Goal: Task Accomplishment & Management: Manage account settings

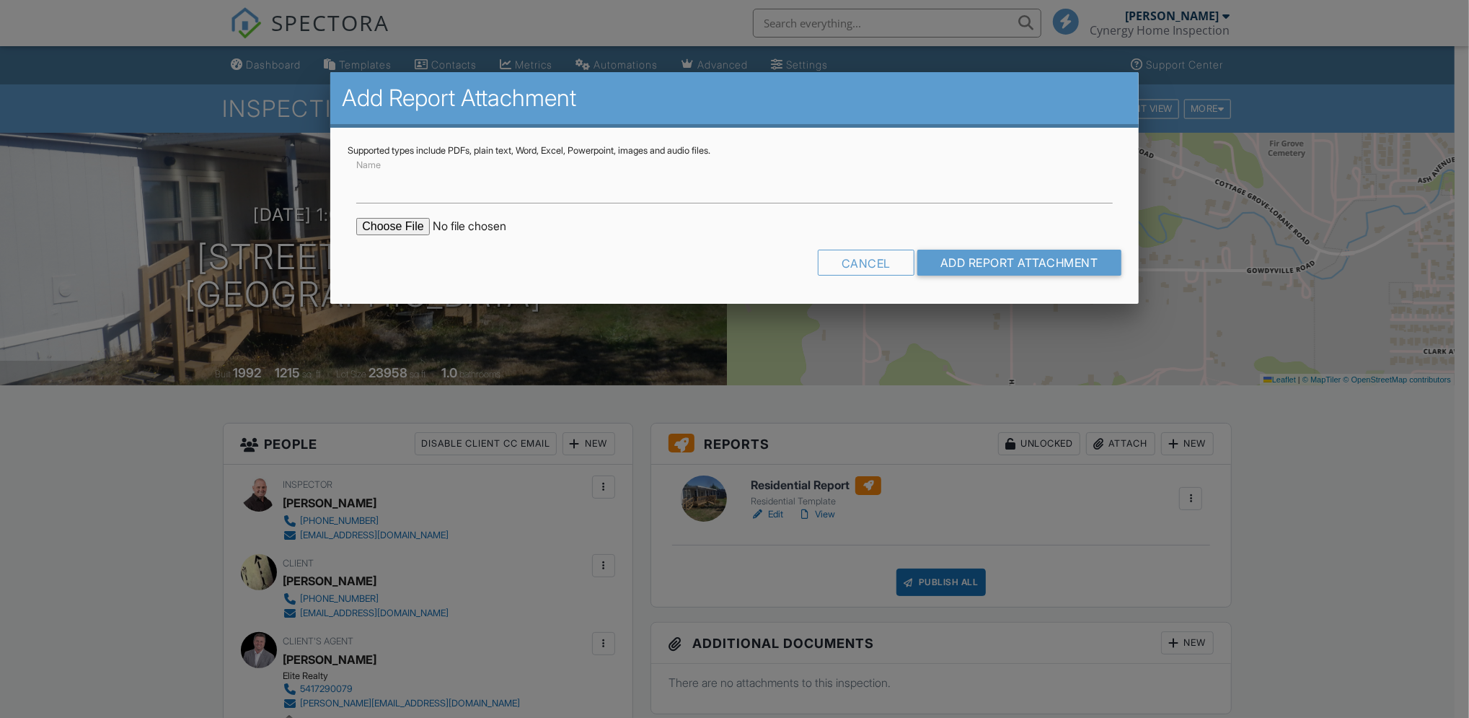
click at [410, 228] on input "file" at bounding box center [478, 226] width 245 height 17
type input "C:\fakepath\31665_Gowdyville_Rd___Residential_Report.pdf"
click at [998, 266] on input "Add Report Attachment" at bounding box center [1019, 263] width 204 height 26
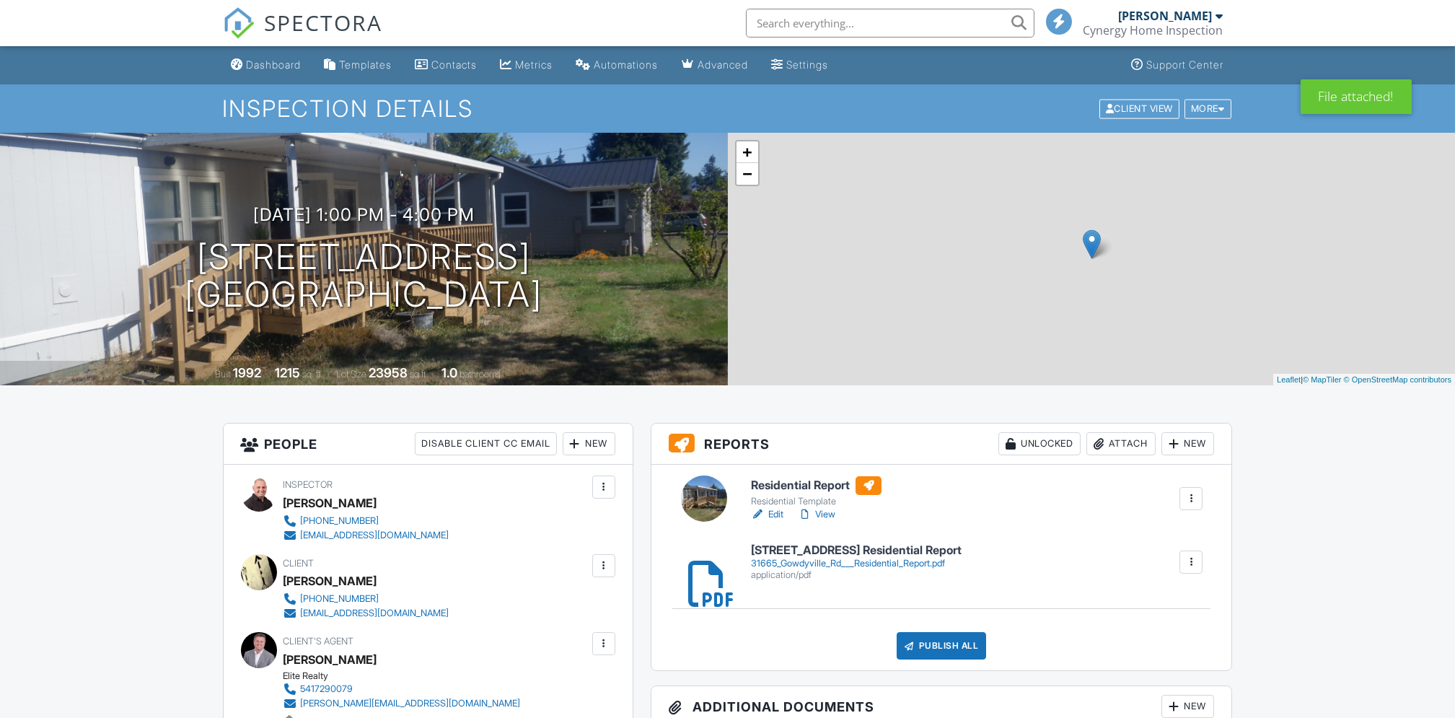
click at [1105, 448] on div "Attach" at bounding box center [1120, 443] width 69 height 23
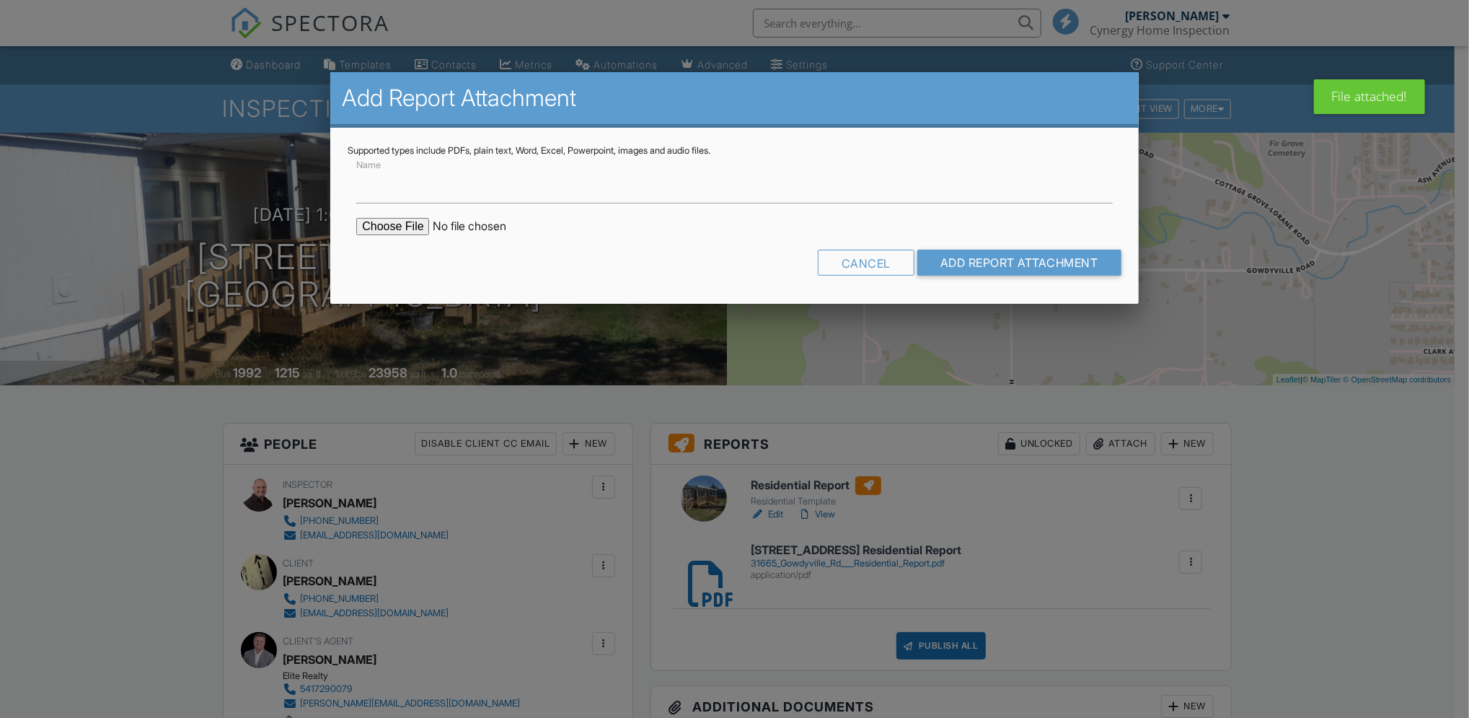
click at [389, 225] on input "file" at bounding box center [478, 226] width 245 height 17
type input "C:\fakepath\31665_Gowdyville_Rd___Summary.pdf"
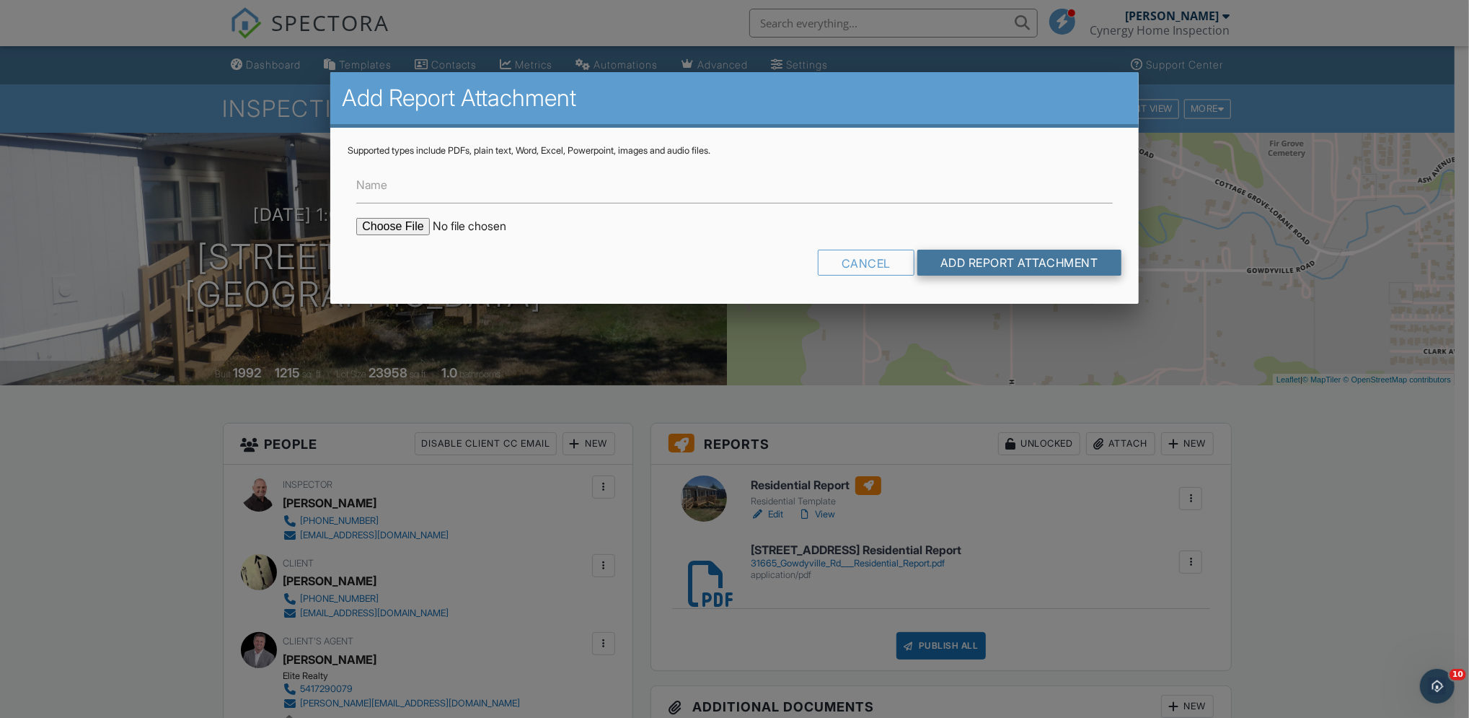
click at [971, 261] on input "Add Report Attachment" at bounding box center [1019, 263] width 204 height 26
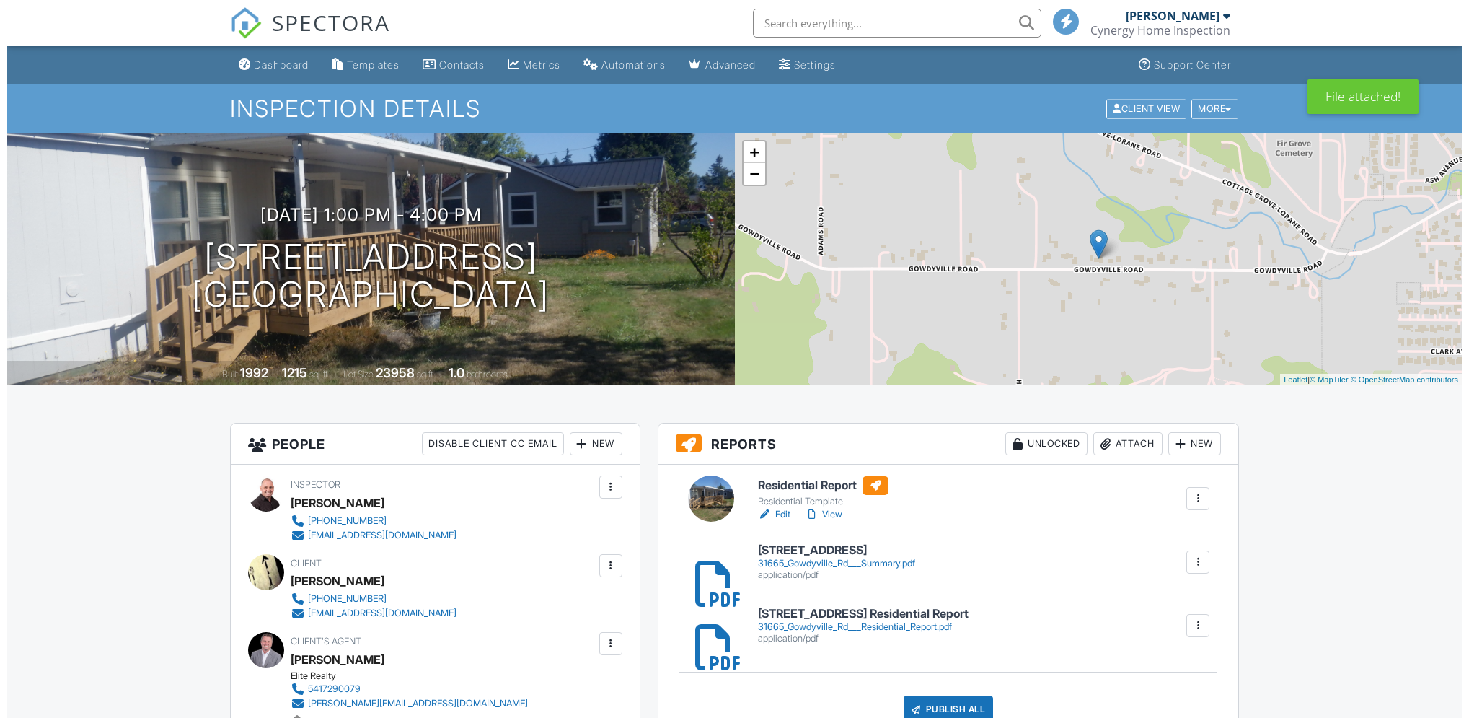
scroll to position [192, 0]
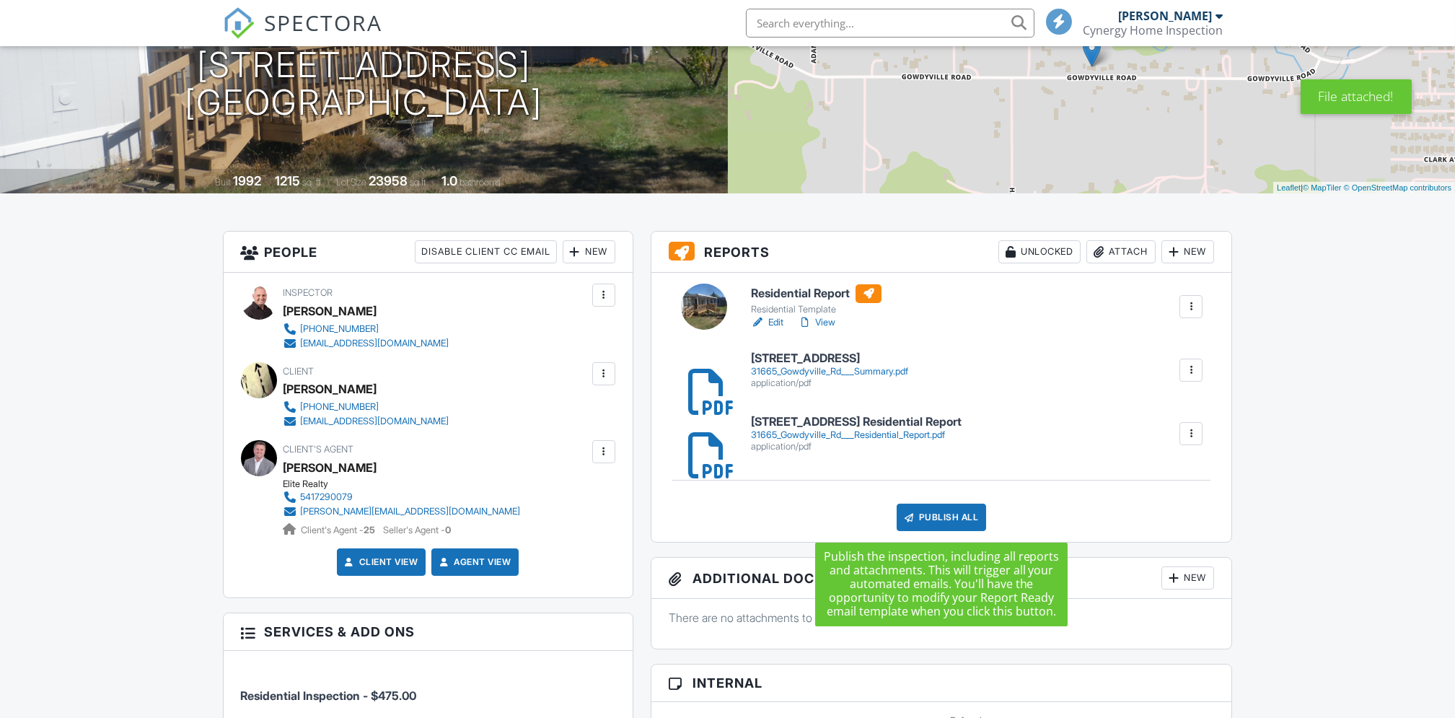
drag, startPoint x: 0, startPoint y: 0, endPoint x: 939, endPoint y: 515, distance: 1071.0
click at [939, 515] on div "Publish All" at bounding box center [942, 516] width 90 height 27
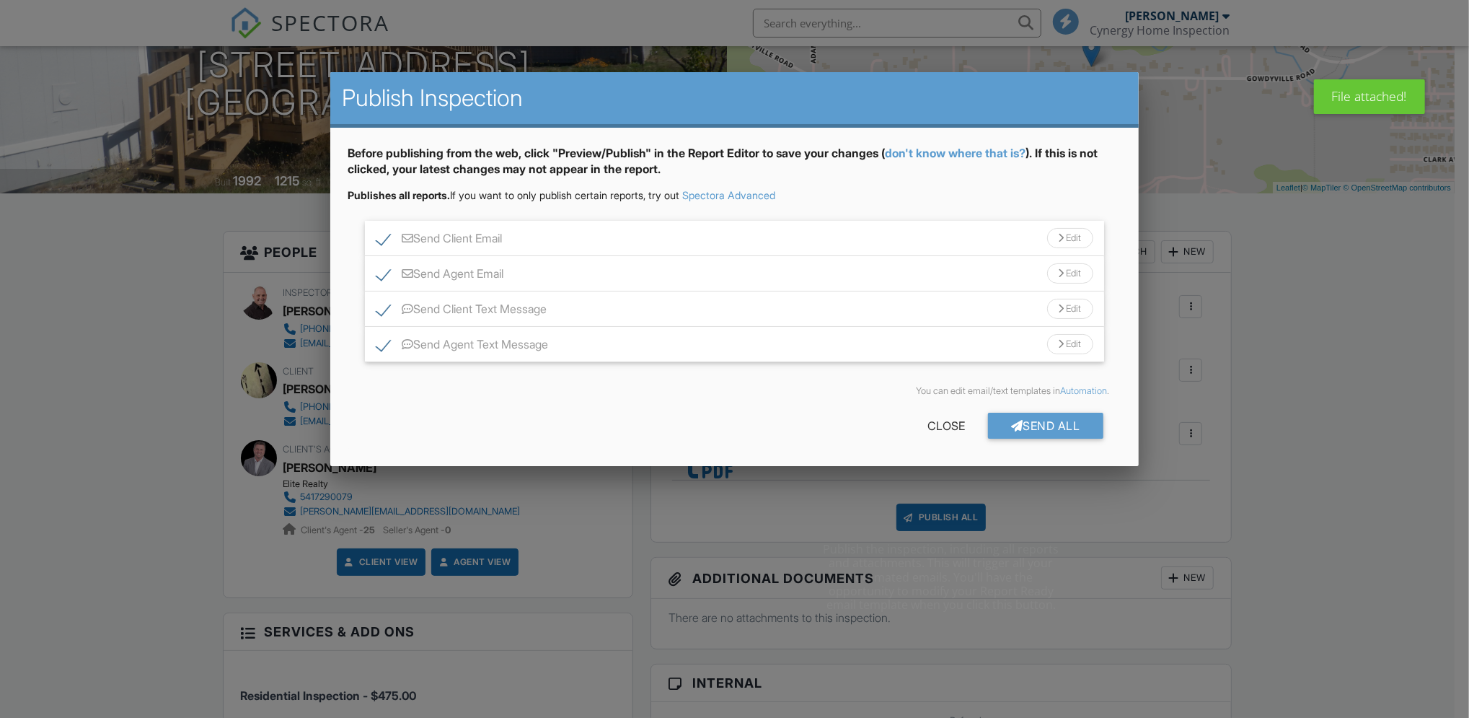
scroll to position [0, 0]
click at [1057, 428] on div "Send All" at bounding box center [1045, 426] width 115 height 26
